Goal: Transaction & Acquisition: Book appointment/travel/reservation

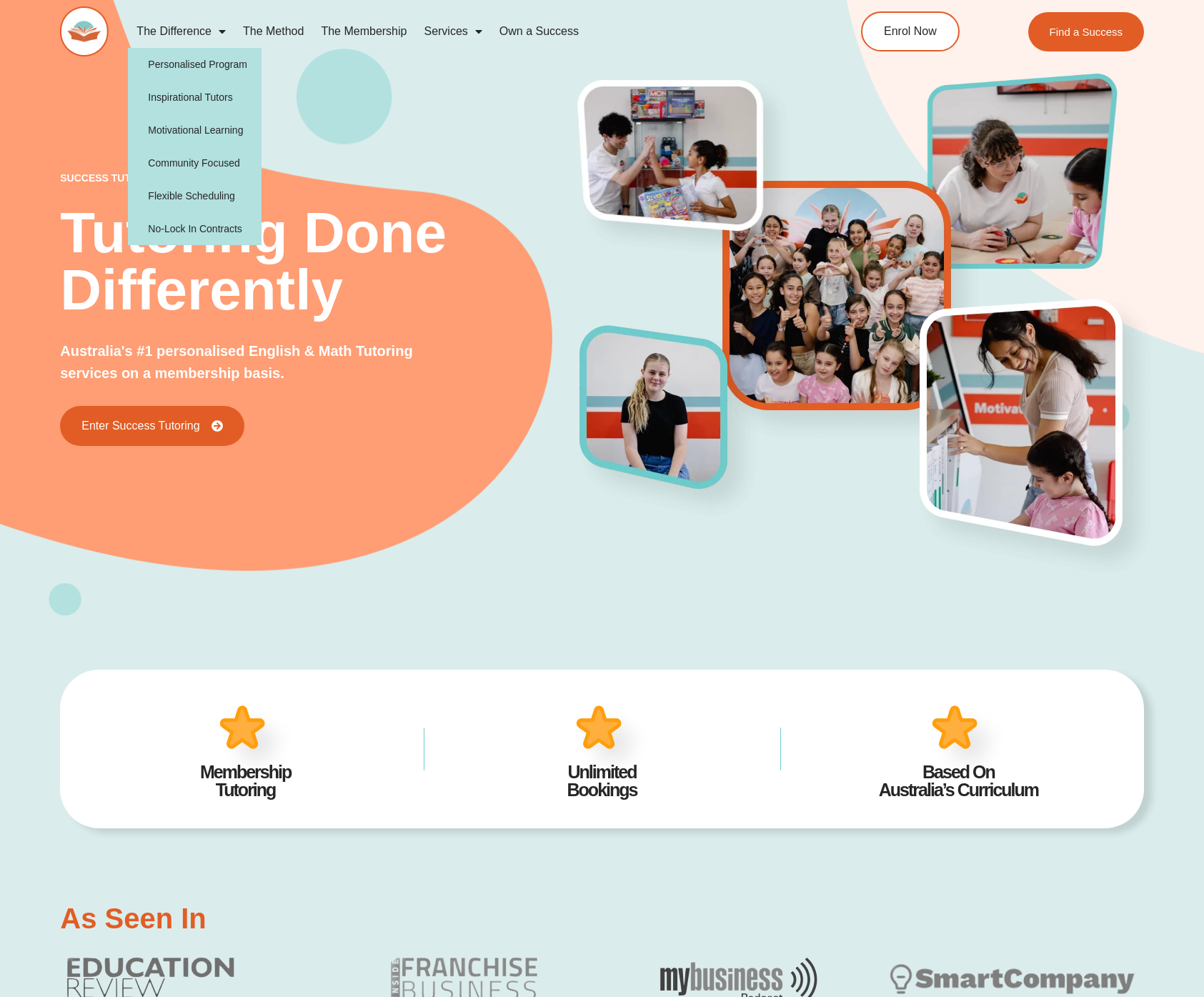
click at [303, 103] on div "success tutoring Tutoring Done Differently Australia's #1 personalised English …" at bounding box center [602, 282] width 1084 height 666
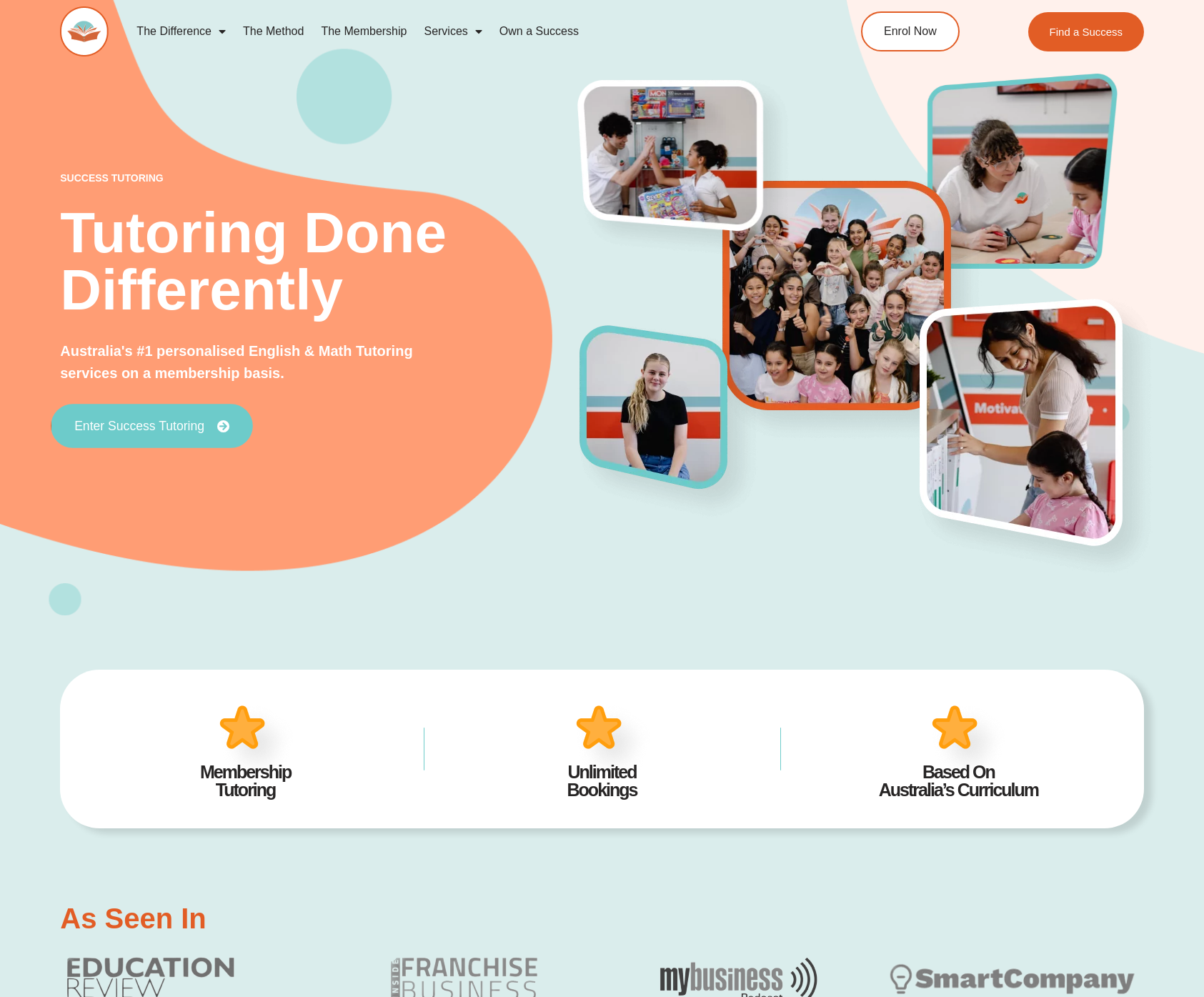
click at [136, 412] on link "Enter Success Tutoring" at bounding box center [152, 425] width 202 height 44
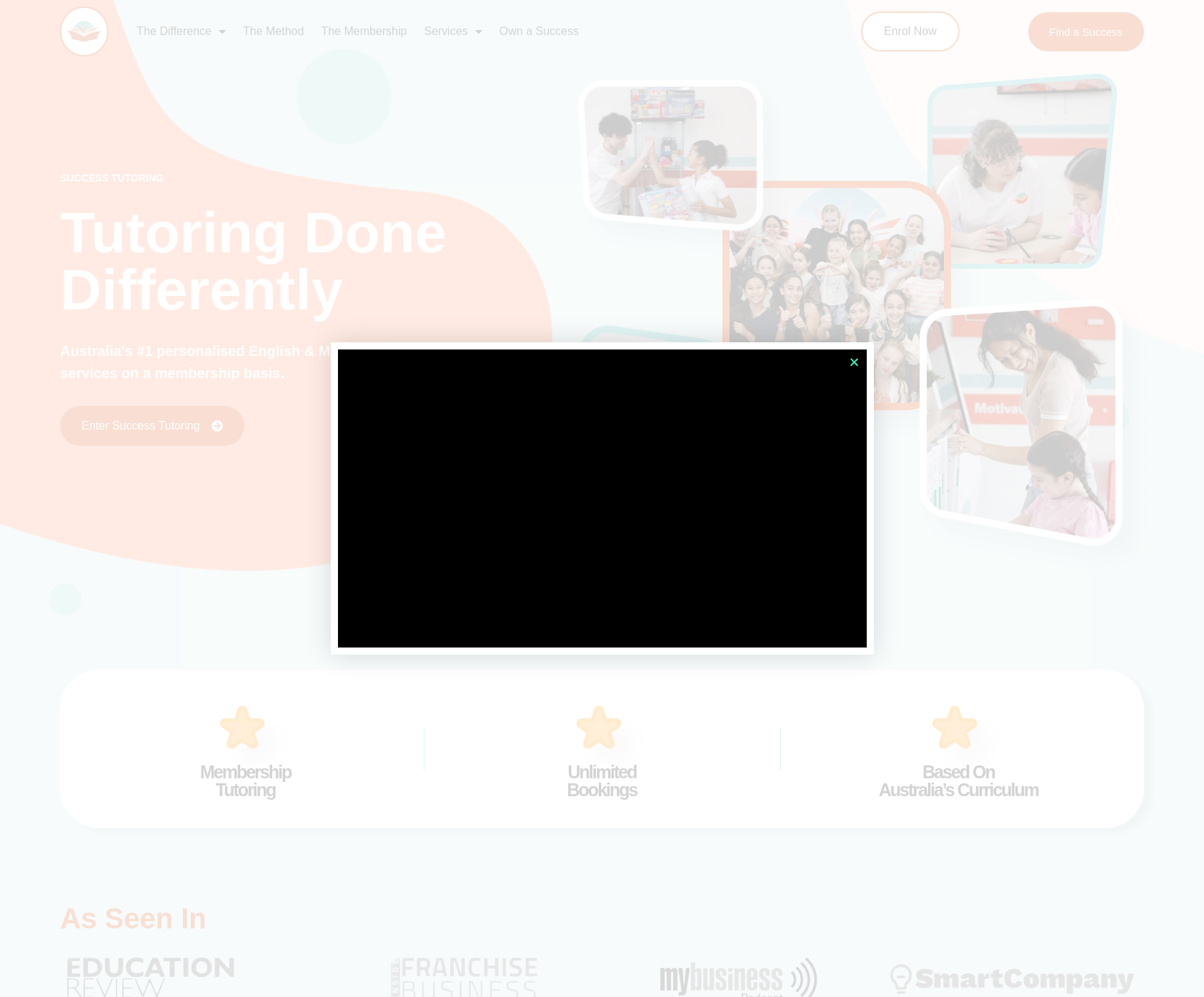
click at [853, 363] on icon "Close" at bounding box center [853, 361] width 10 height 10
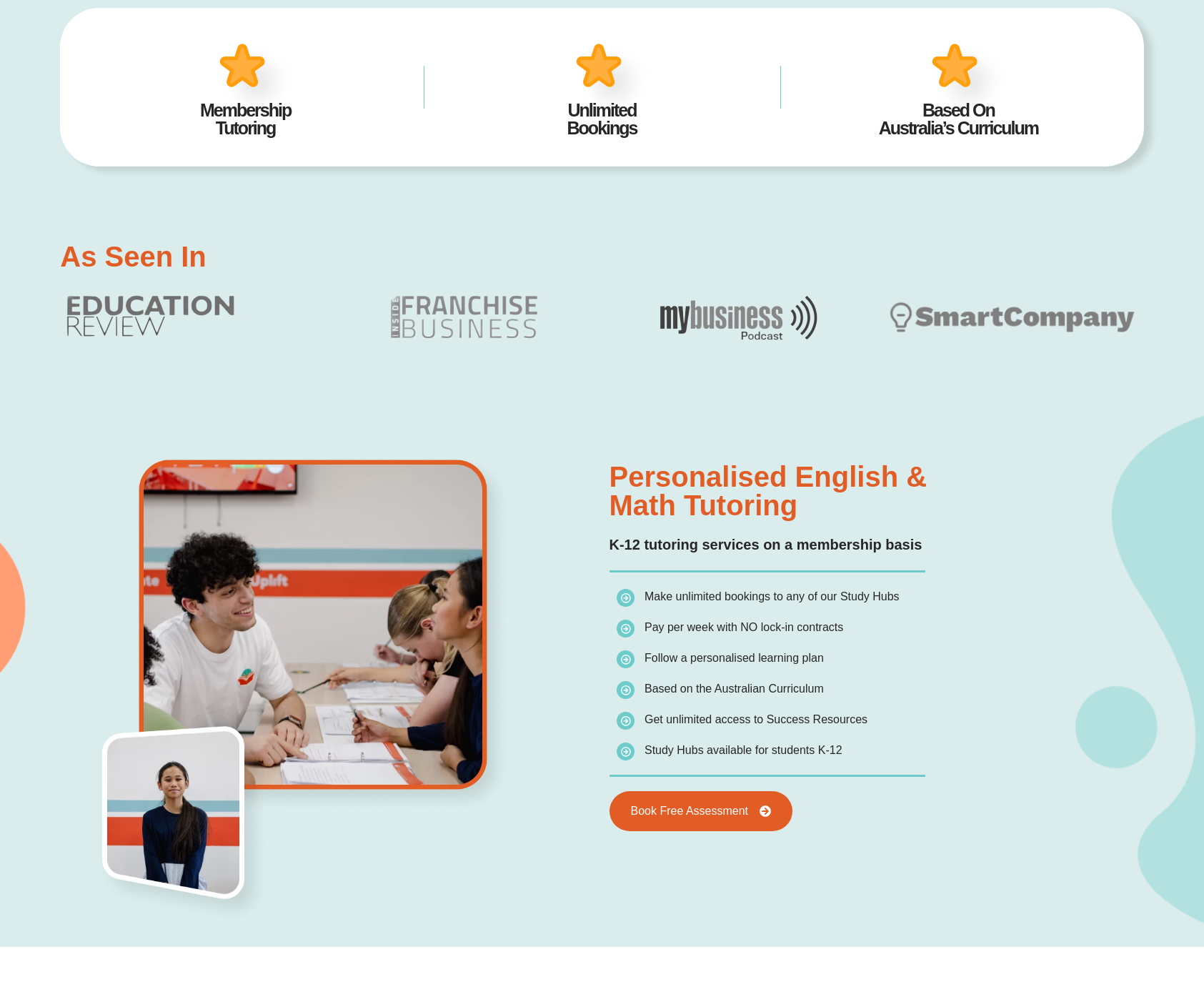
scroll to position [882, 0]
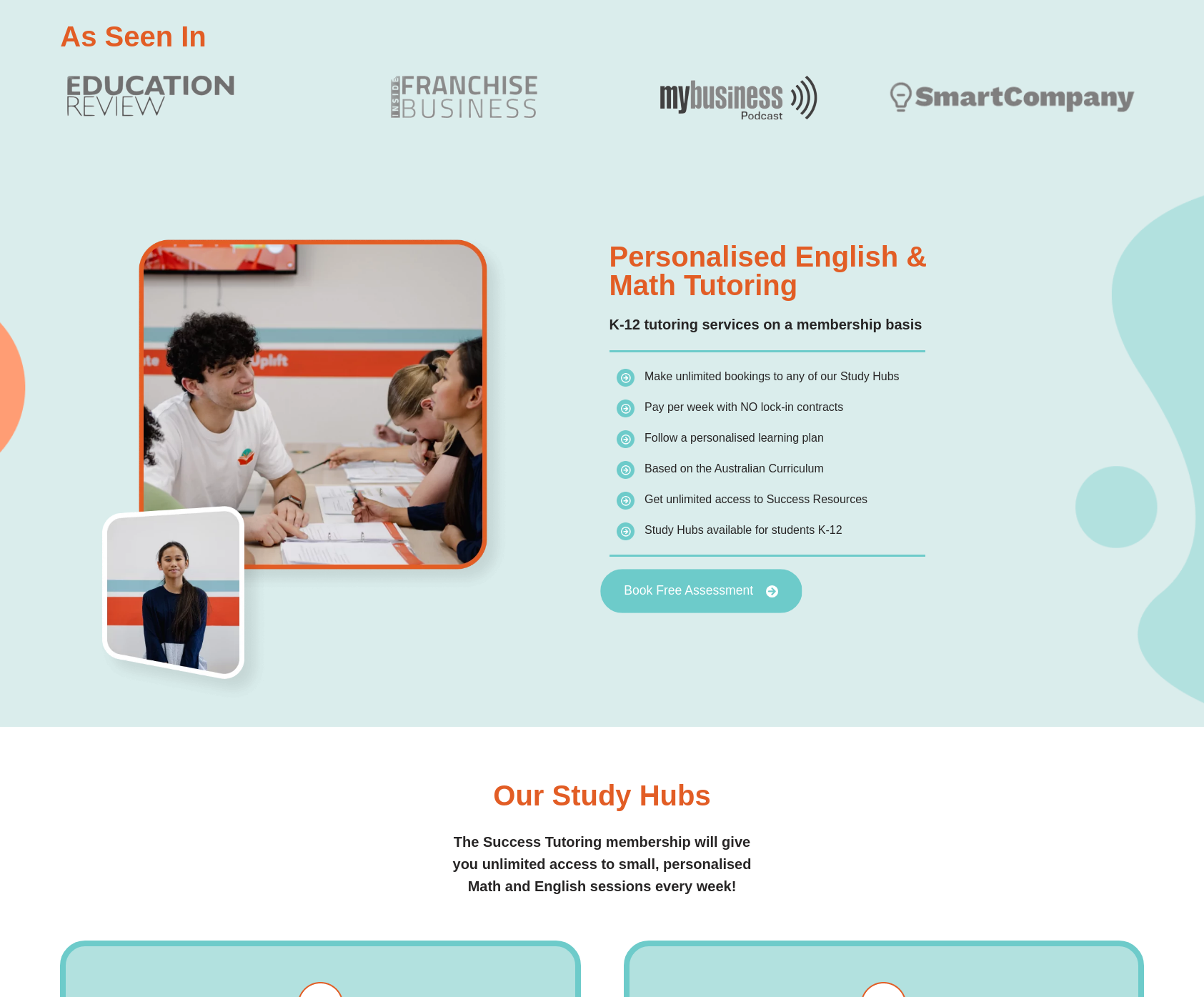
click at [699, 595] on span "Book Free Assessment" at bounding box center [688, 592] width 129 height 13
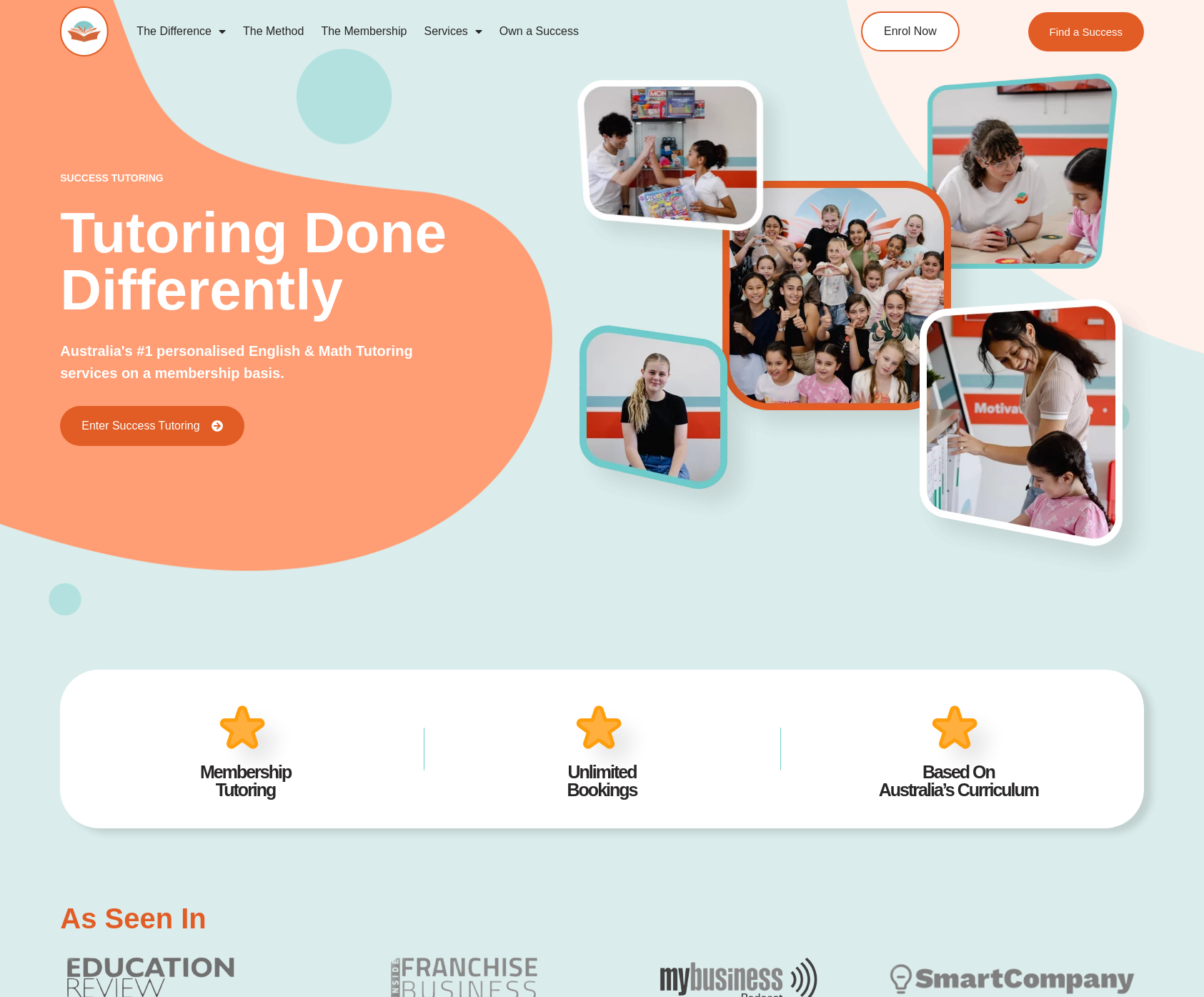
click at [389, 320] on div "success tutoring Tutoring Done Differently Australia's #1 personalised English …" at bounding box center [320, 309] width 520 height 273
click at [397, 428] on div "Enter Success Tutoring" at bounding box center [320, 425] width 520 height 40
click at [399, 376] on p "Australia's #1 personalised English & Math Tutoring services on a membership ba…" at bounding box center [250, 362] width 380 height 44
click at [398, 376] on p "Australia's #1 personalised English & Math Tutoring services on a membership ba…" at bounding box center [250, 362] width 380 height 44
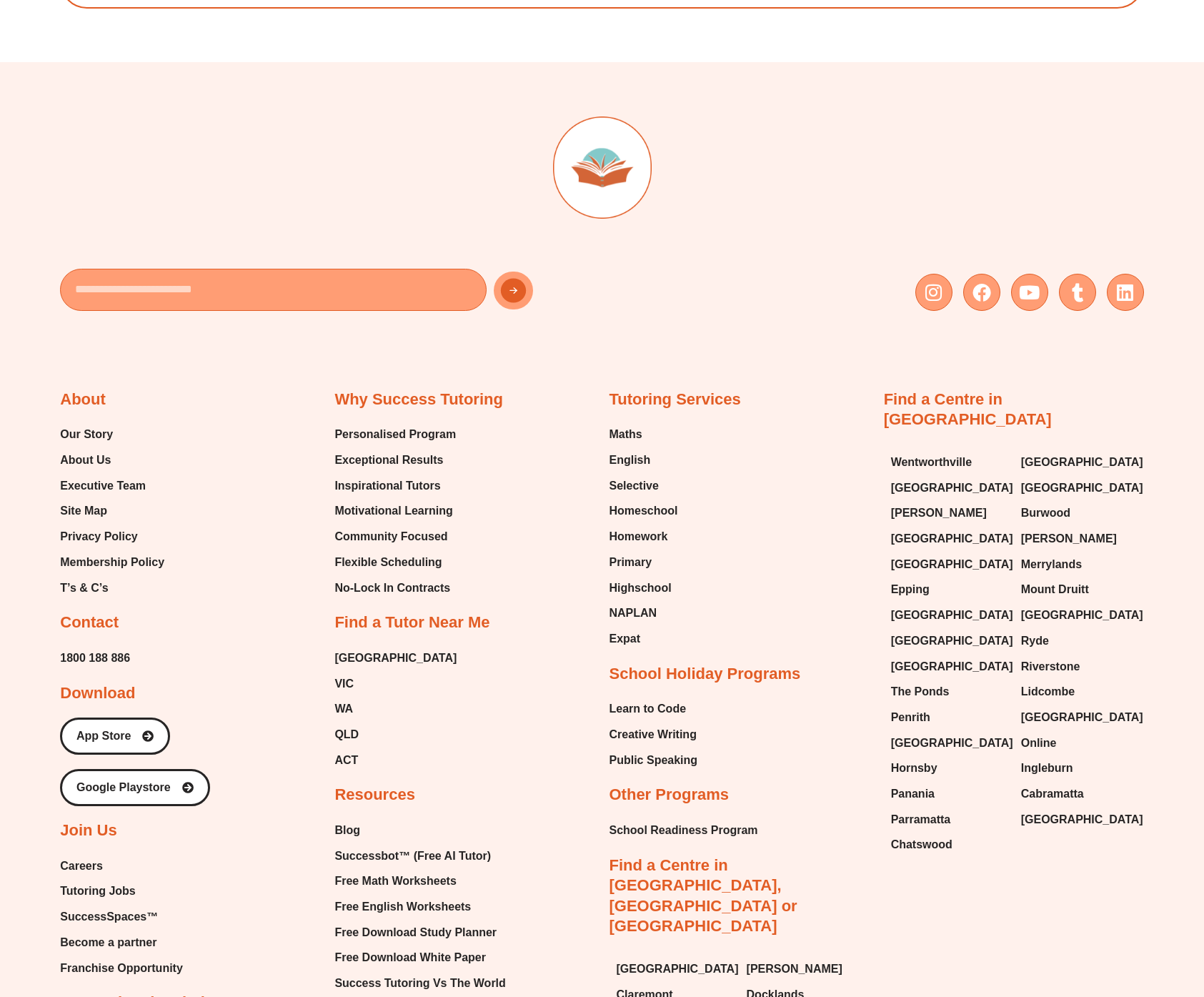
scroll to position [5690, 0]
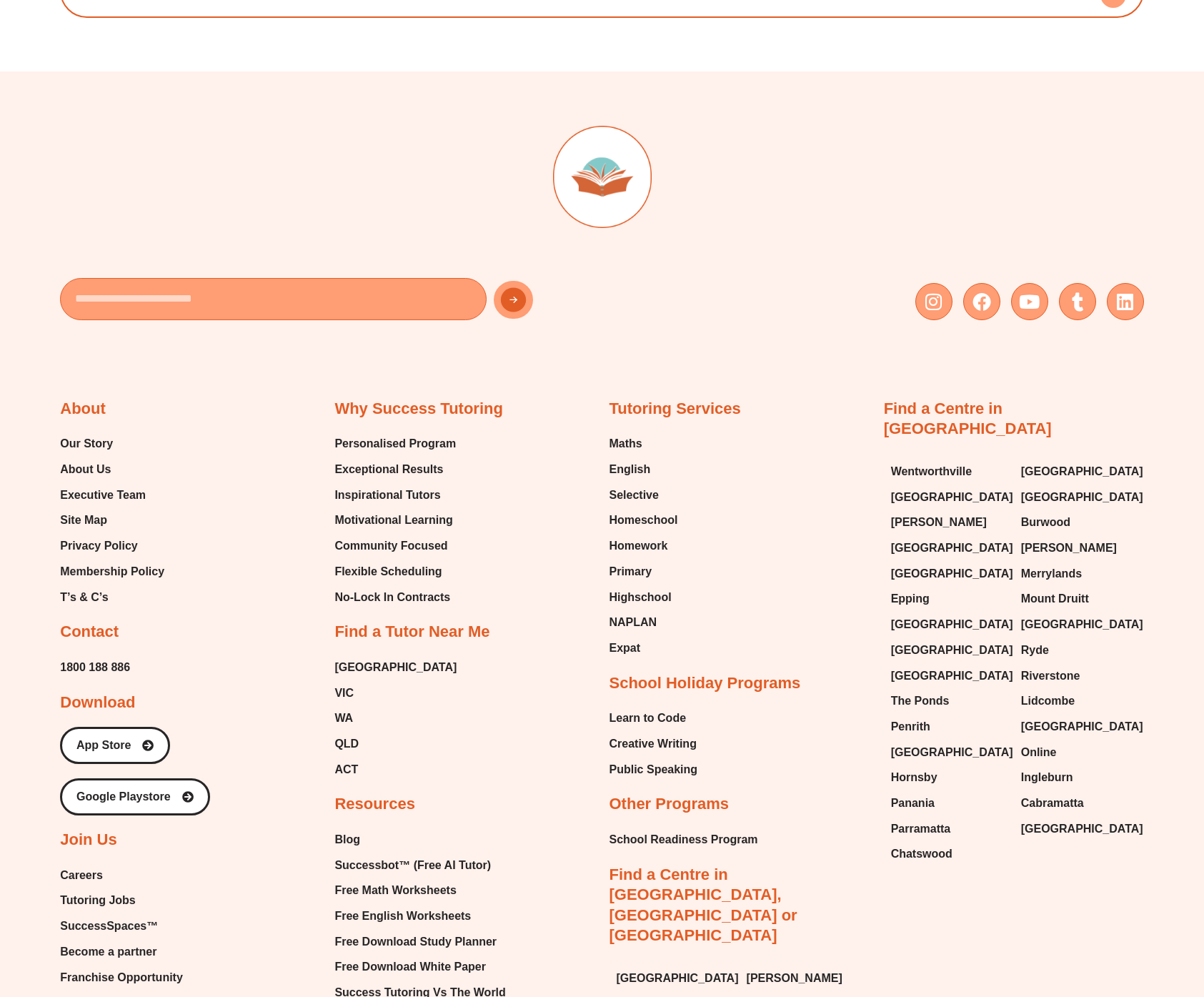
click at [297, 476] on div "About Our Story About Us Executive Team Site Map Privacy Policy Membership Poli…" at bounding box center [190, 741] width 260 height 685
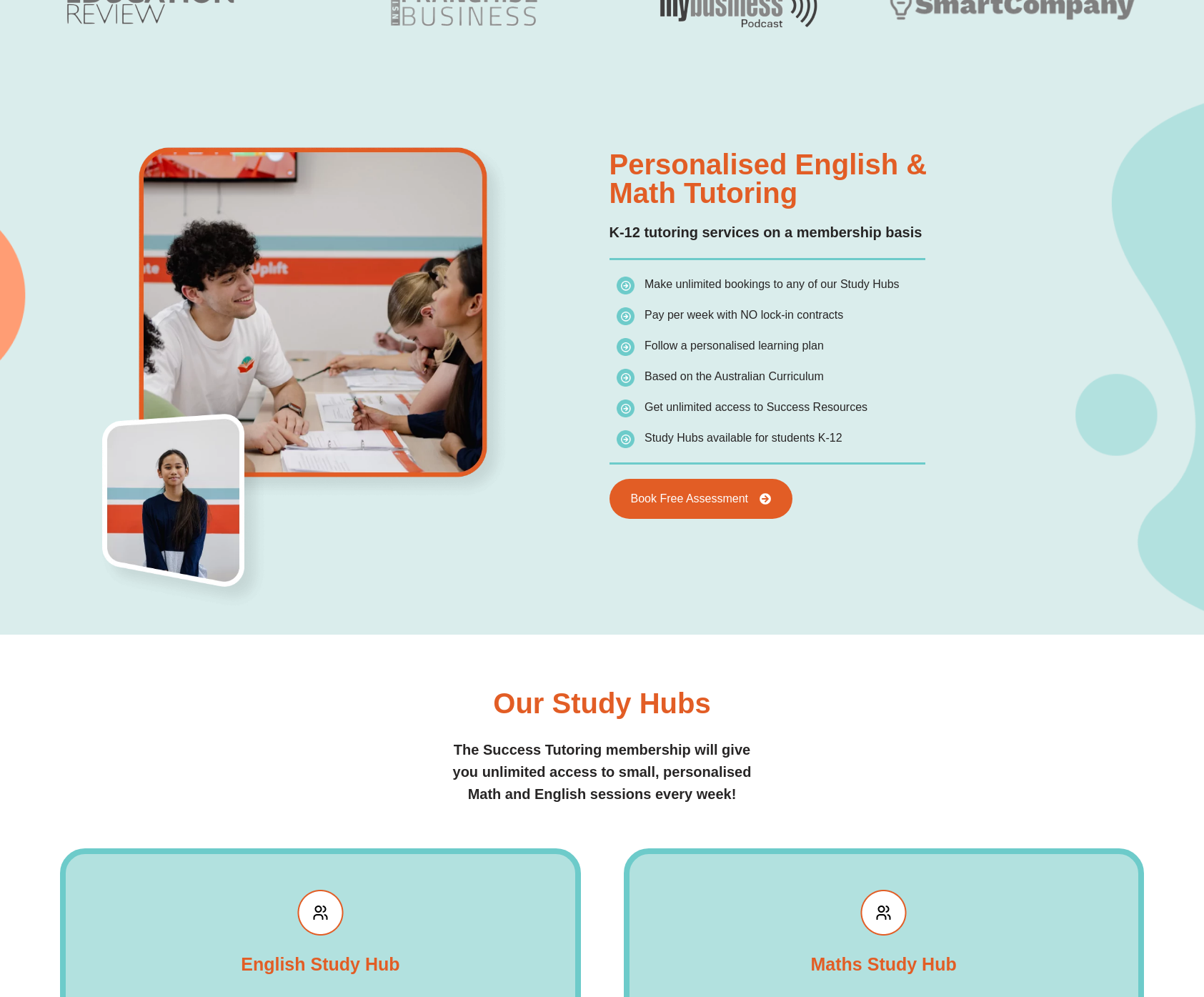
scroll to position [0, 0]
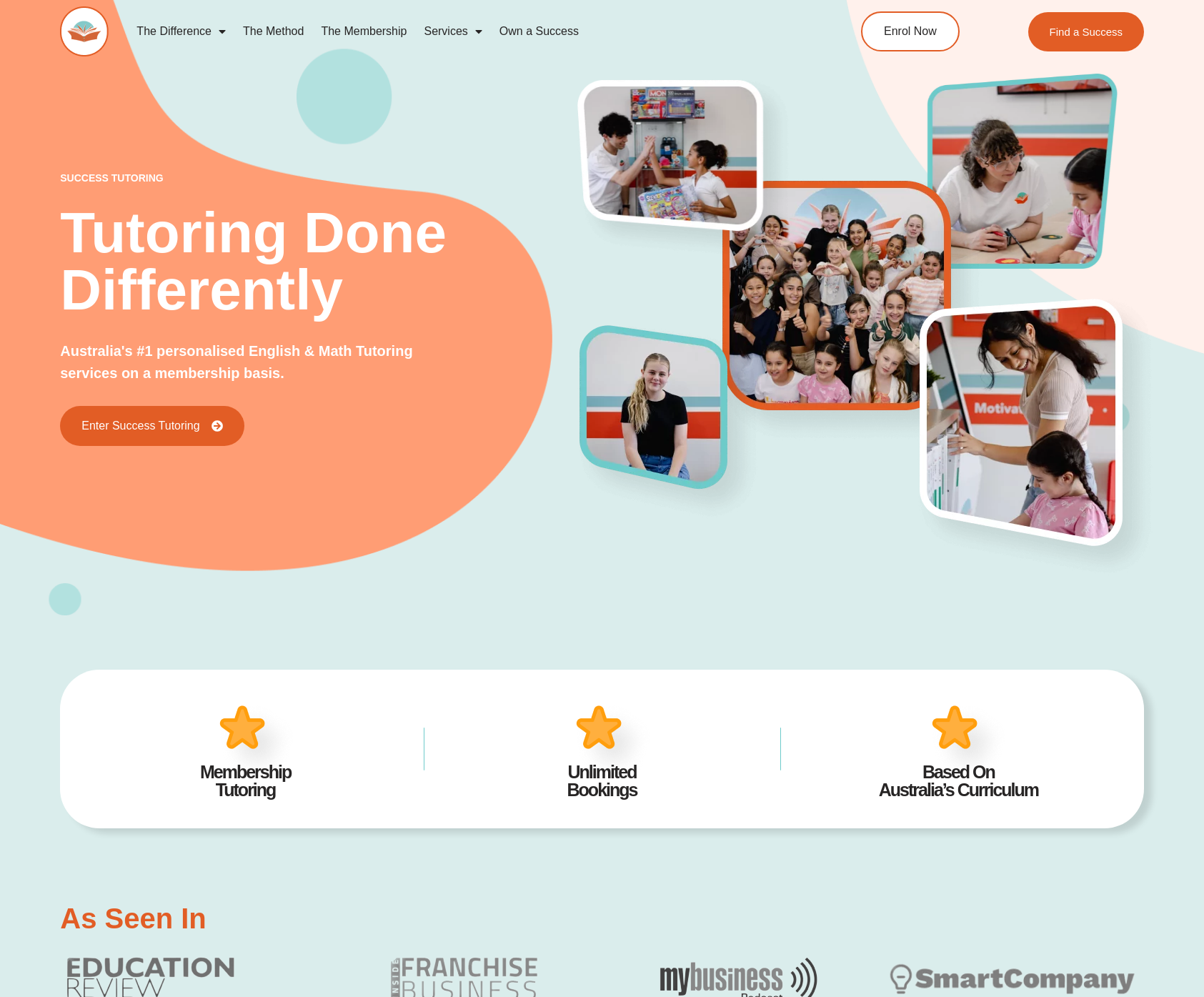
click at [514, 428] on div "Enter Success Tutoring" at bounding box center [320, 425] width 520 height 40
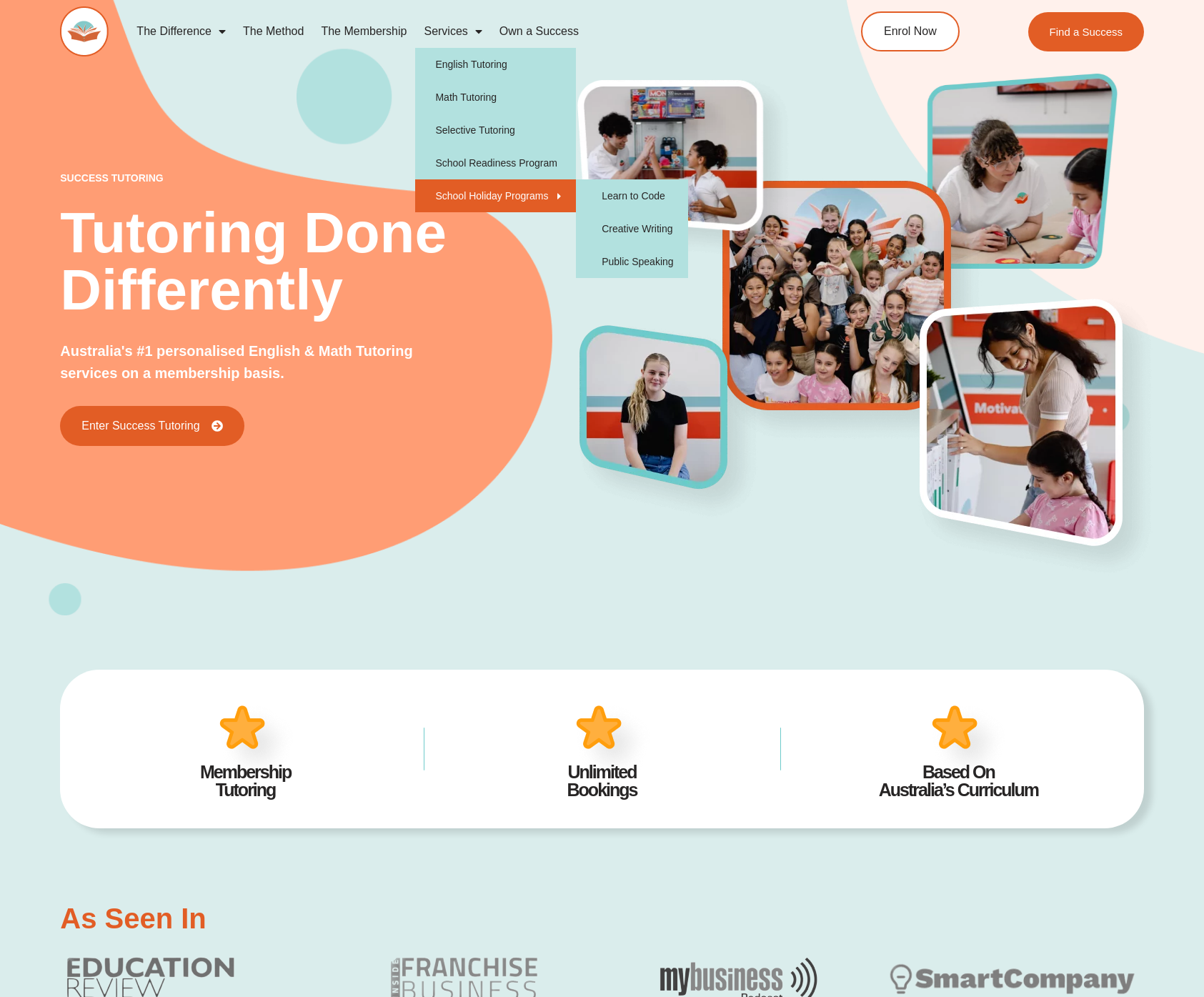
click at [473, 332] on div "success tutoring Tutoring Done Differently Australia's #1 personalised English …" at bounding box center [320, 309] width 520 height 273
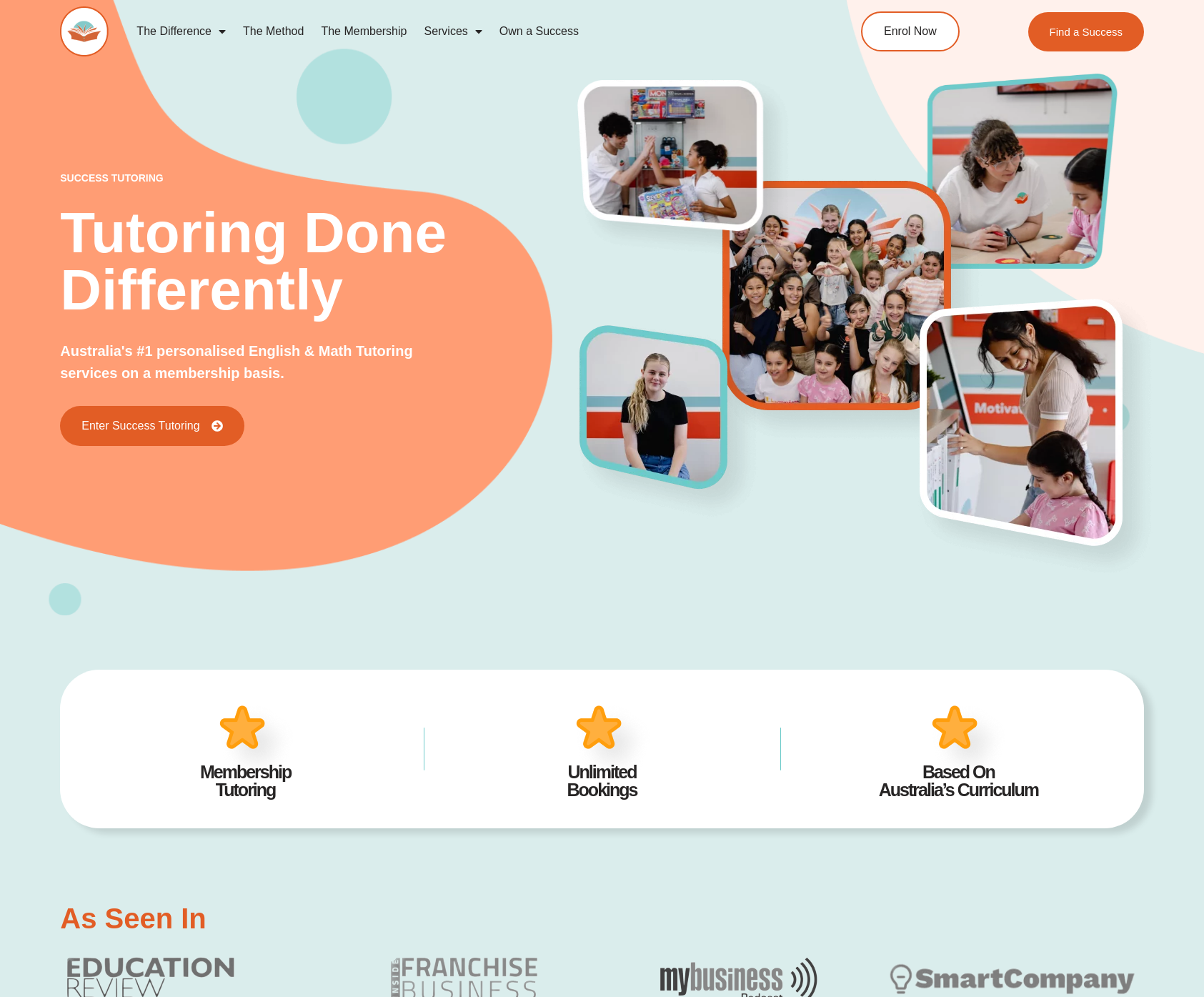
click at [559, 17] on link "Own a Success" at bounding box center [539, 31] width 96 height 33
